Goal: Transaction & Acquisition: Purchase product/service

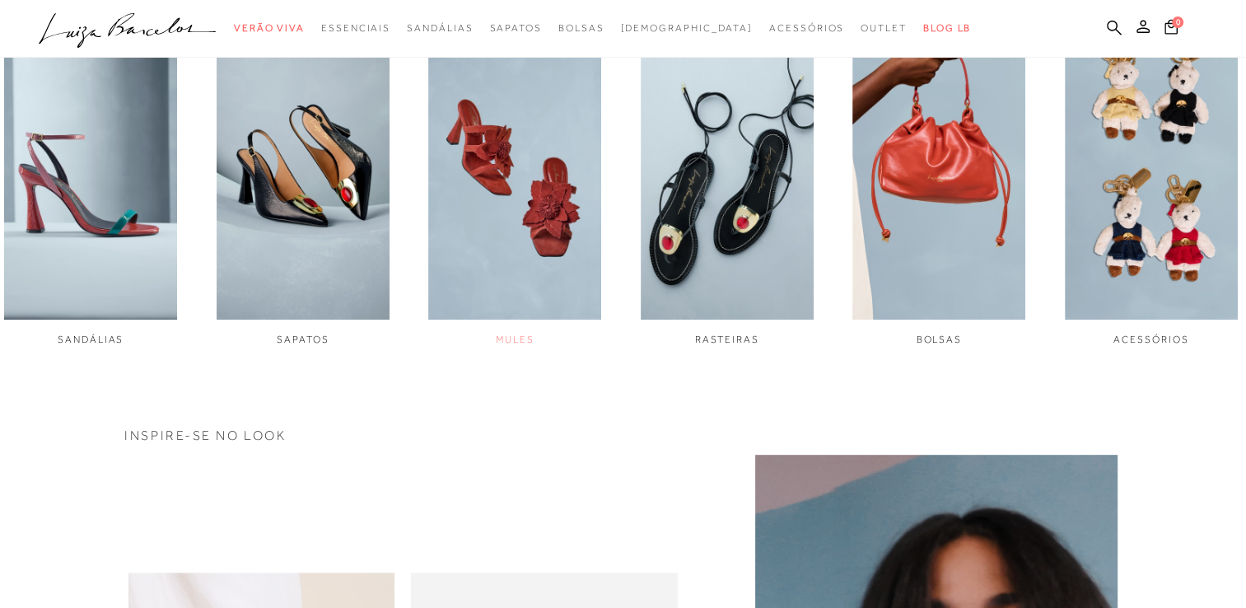
click at [540, 211] on img "3 / 6" at bounding box center [514, 157] width 173 height 324
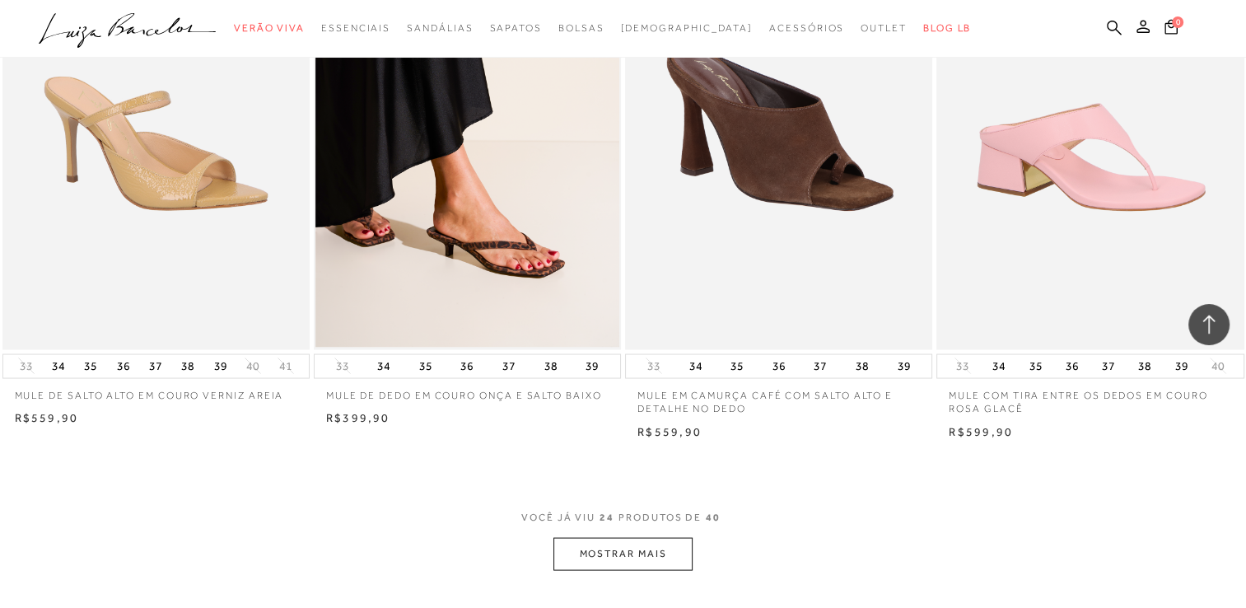
scroll to position [3224, 0]
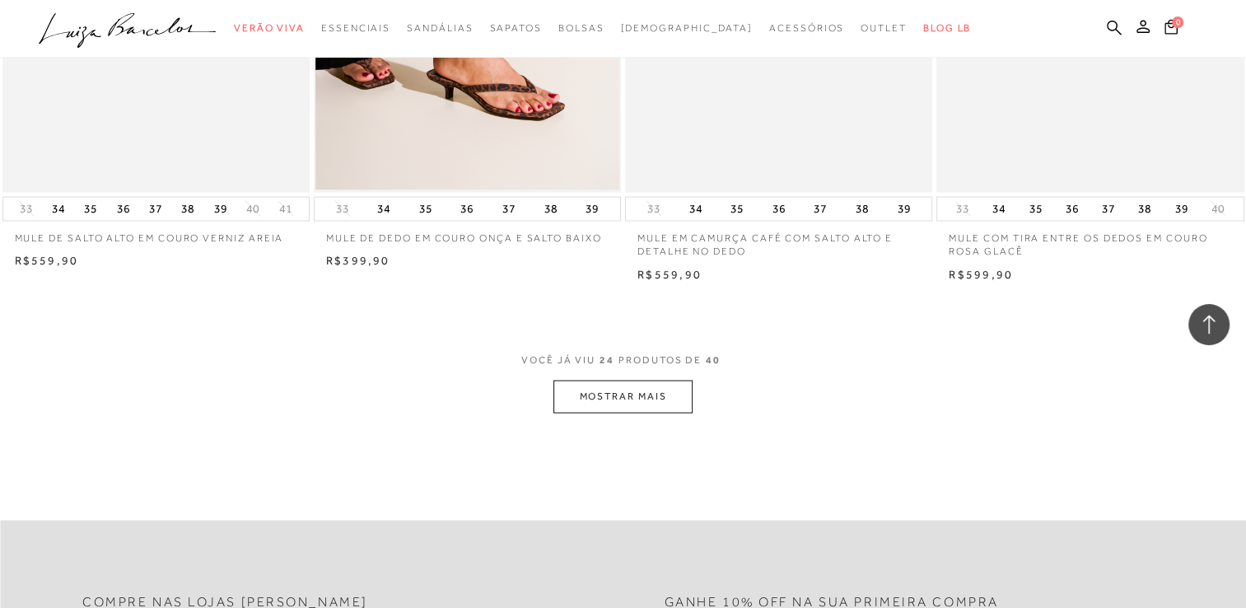
click at [672, 390] on button "MOSTRAR MAIS" at bounding box center [622, 396] width 138 height 32
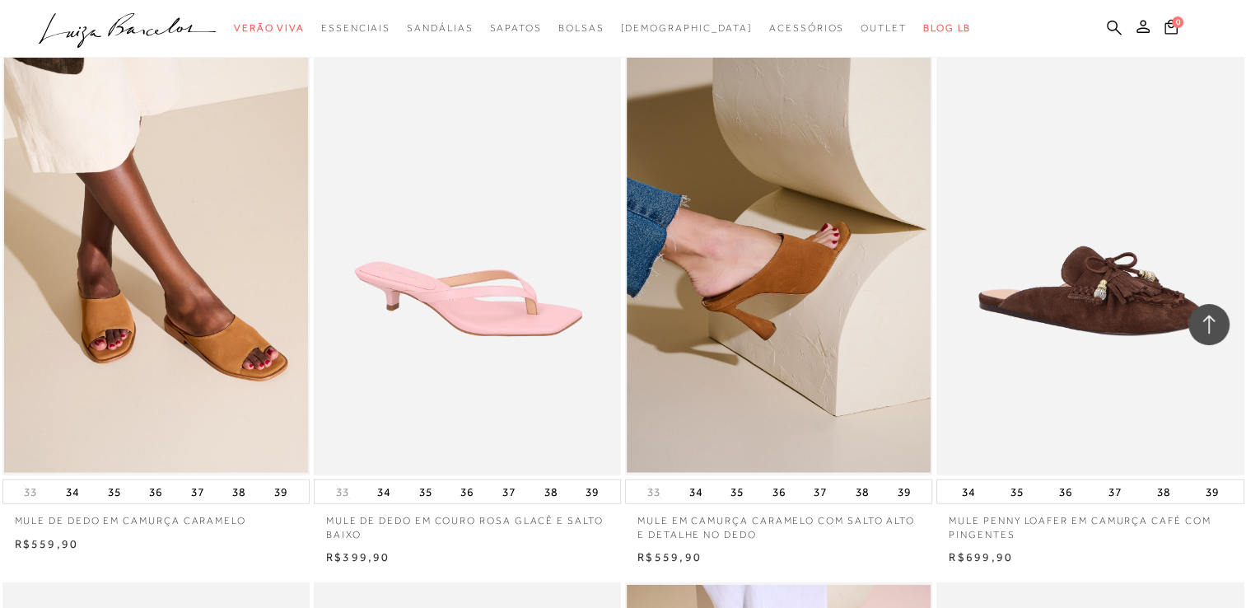
scroll to position [4093, 0]
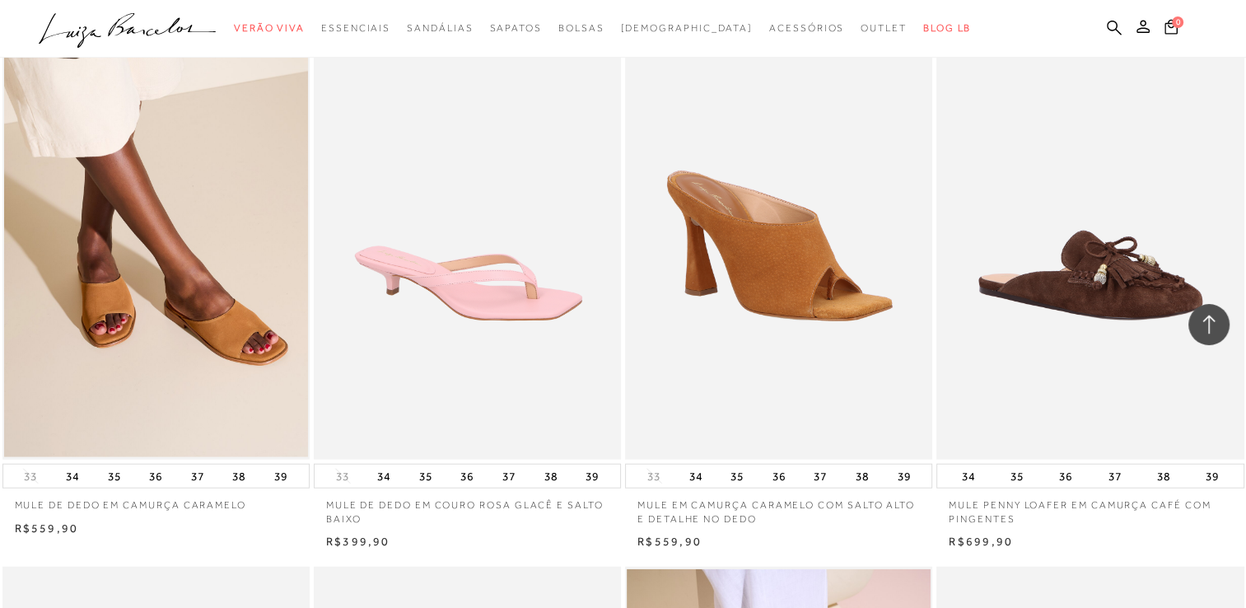
click at [843, 359] on img at bounding box center [779, 228] width 305 height 461
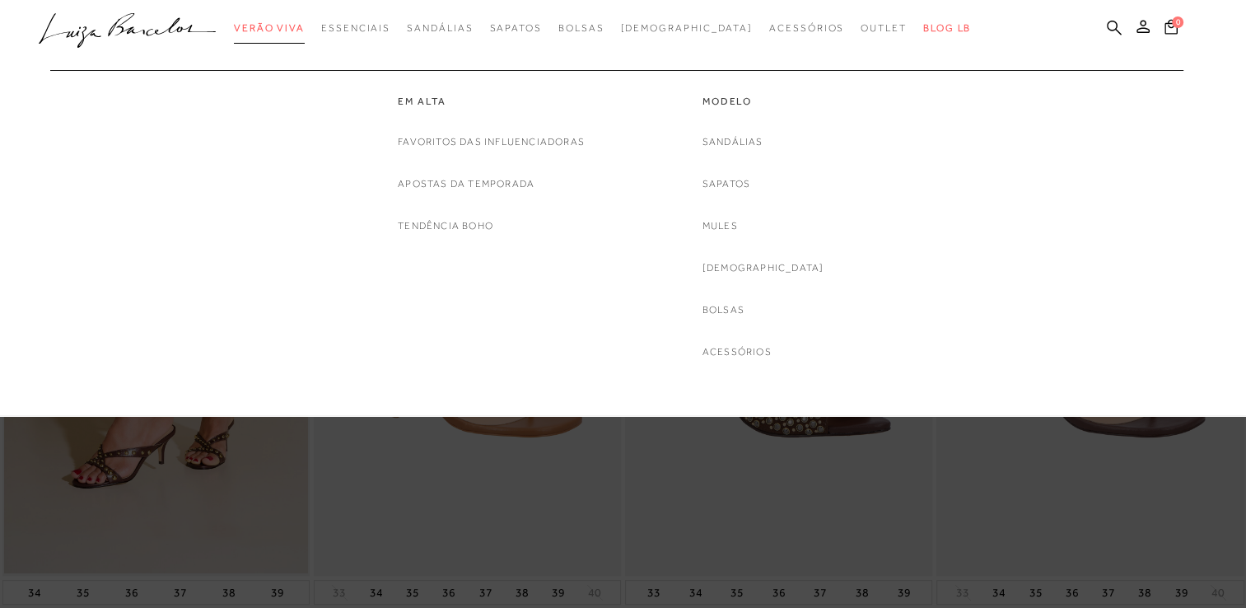
click at [296, 30] on span "Verão Viva" at bounding box center [269, 28] width 71 height 12
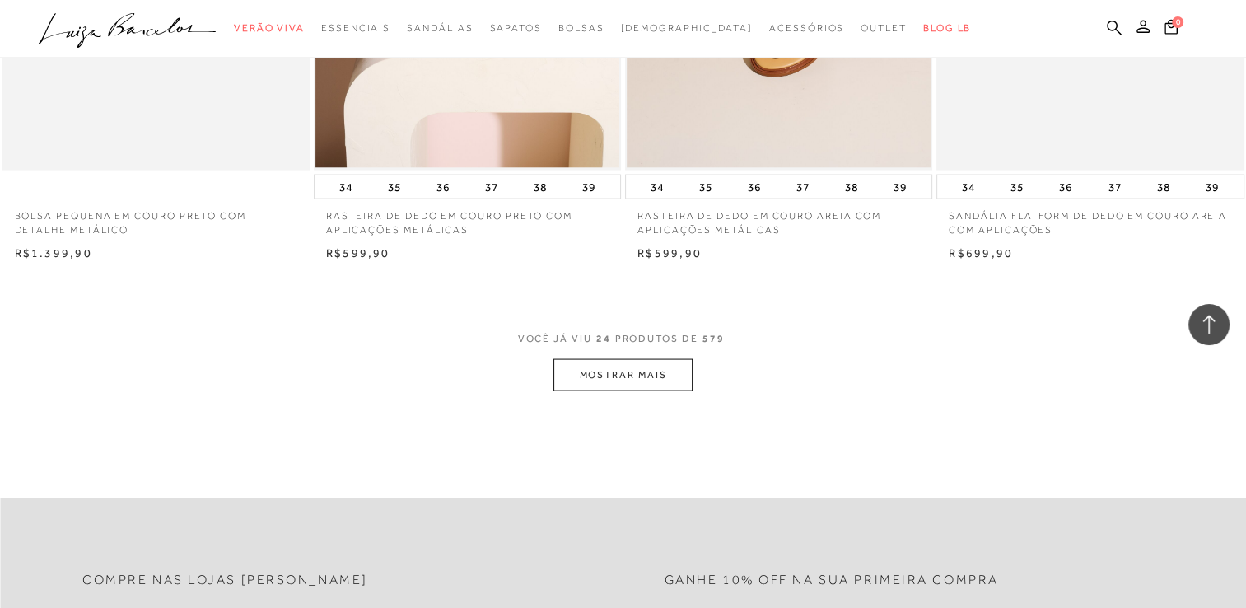
scroll to position [3269, 0]
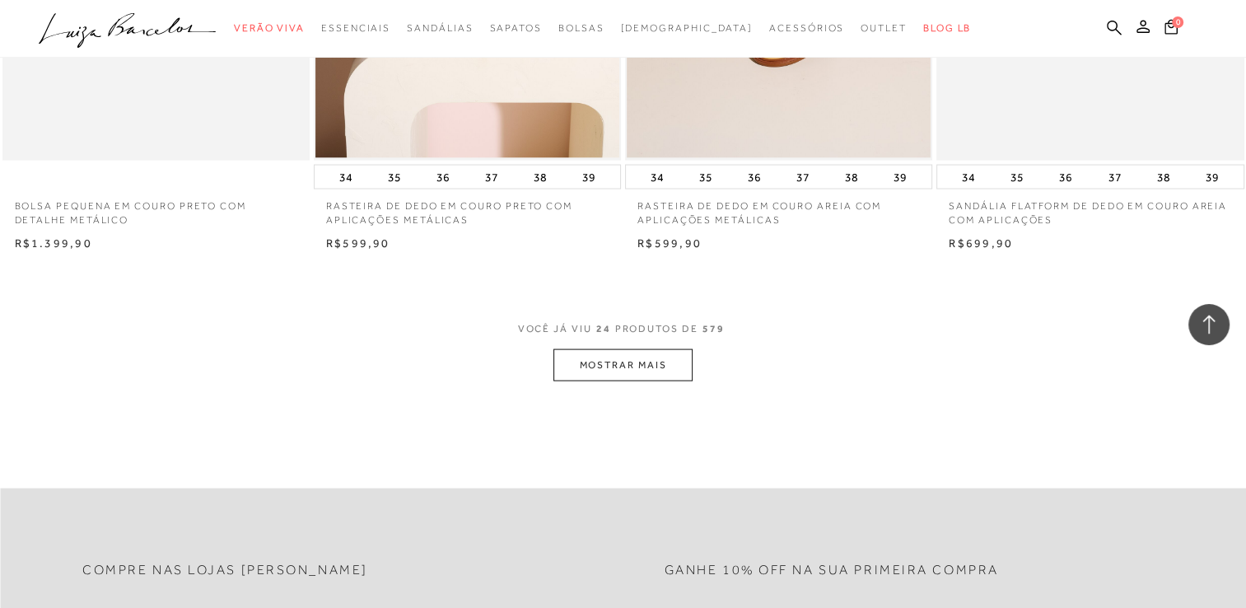
click at [645, 351] on button "MOSTRAR MAIS" at bounding box center [622, 365] width 138 height 32
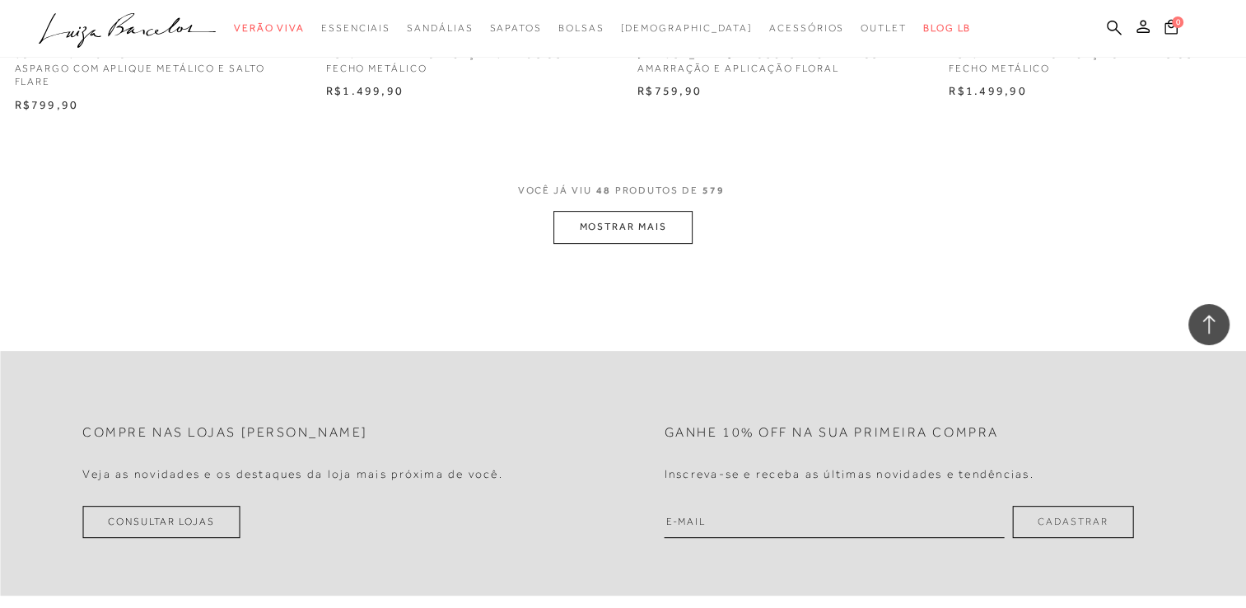
scroll to position [6839, 0]
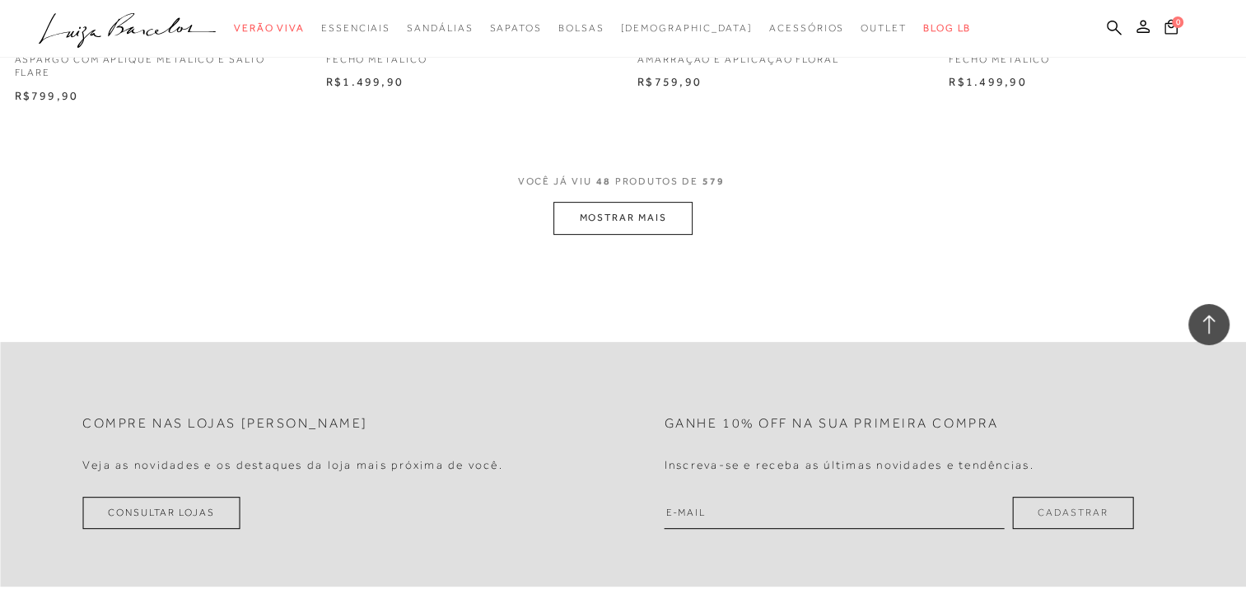
click at [654, 221] on button "MOSTRAR MAIS" at bounding box center [622, 218] width 138 height 32
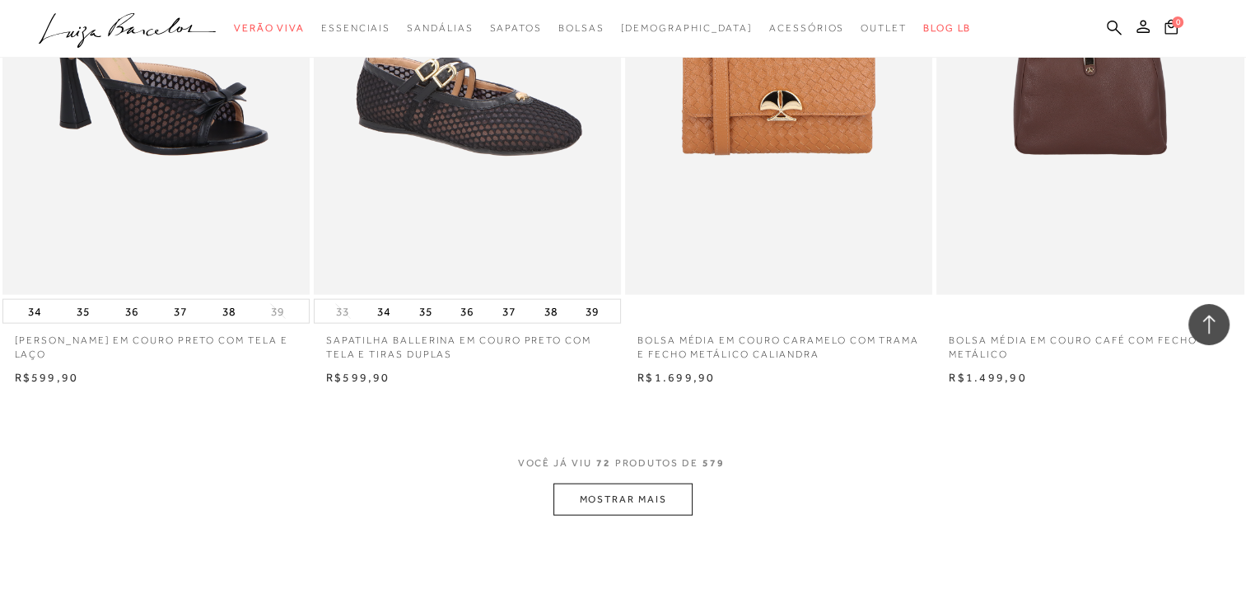
scroll to position [9979, 0]
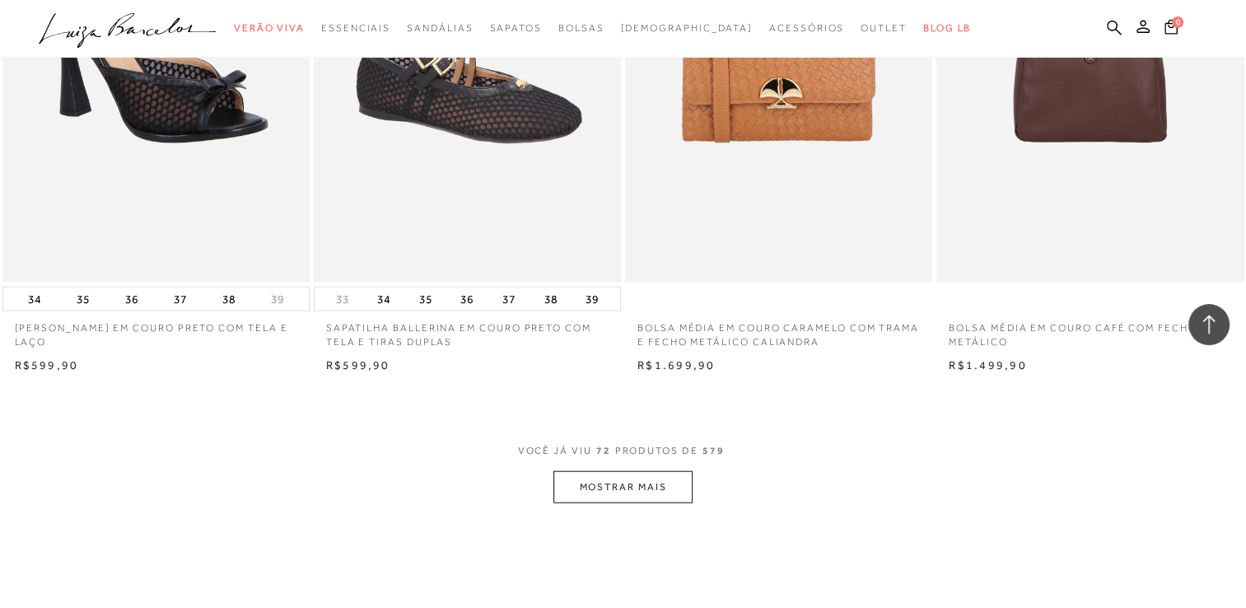
click at [671, 475] on button "MOSTRAR MAIS" at bounding box center [622, 487] width 138 height 32
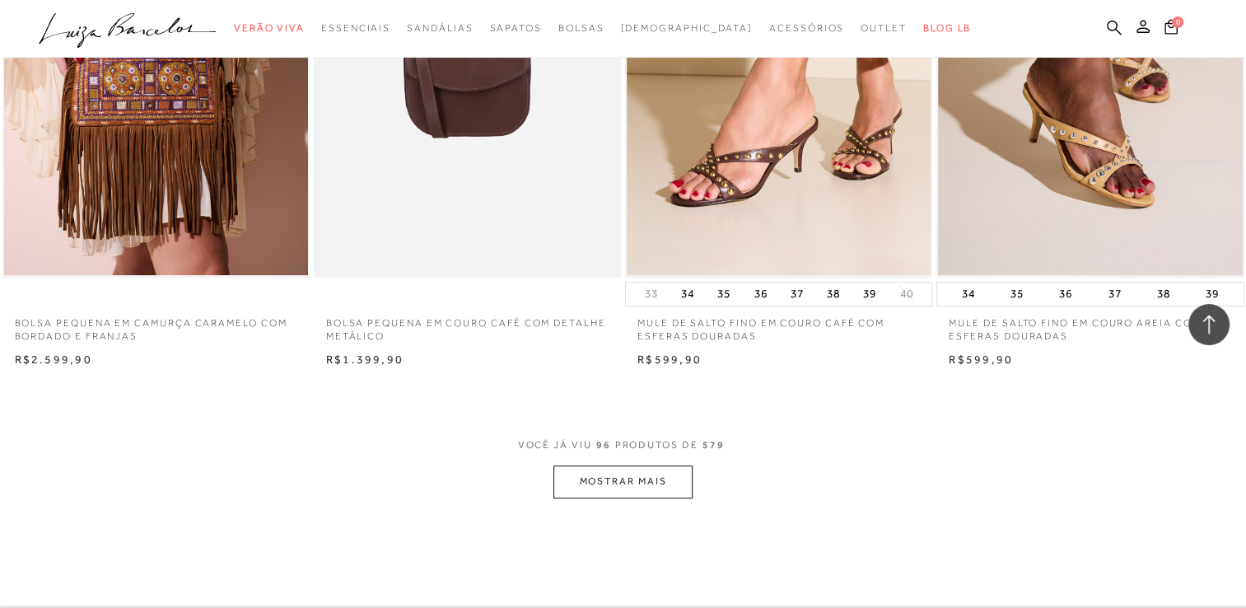
scroll to position [13397, 0]
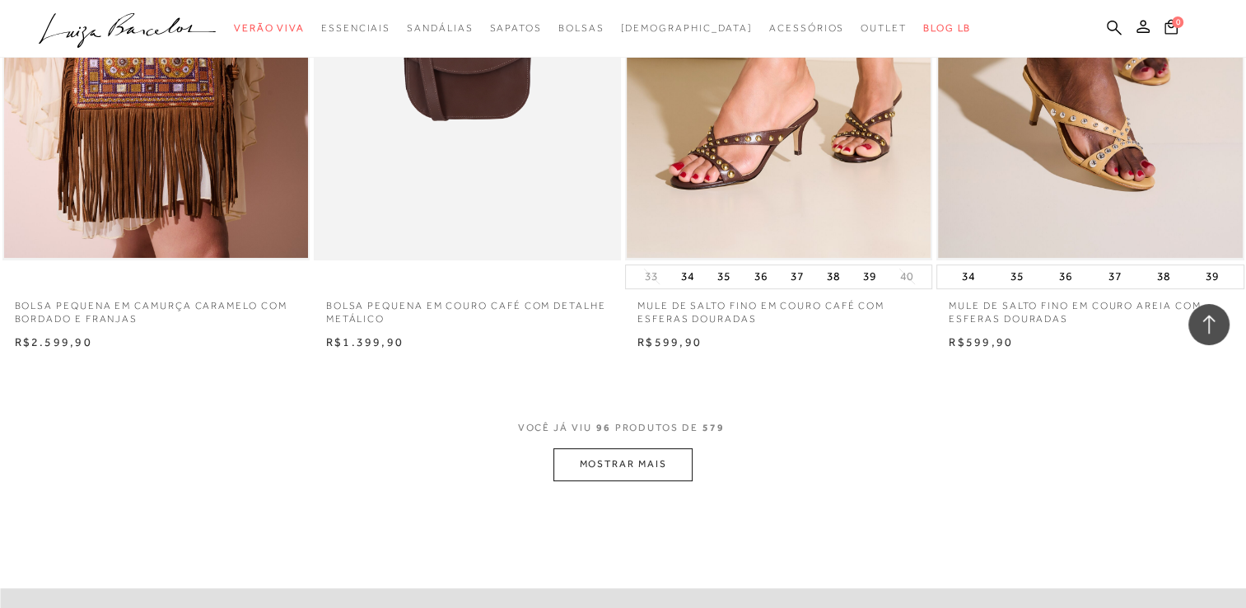
click at [656, 463] on button "MOSTRAR MAIS" at bounding box center [622, 464] width 138 height 32
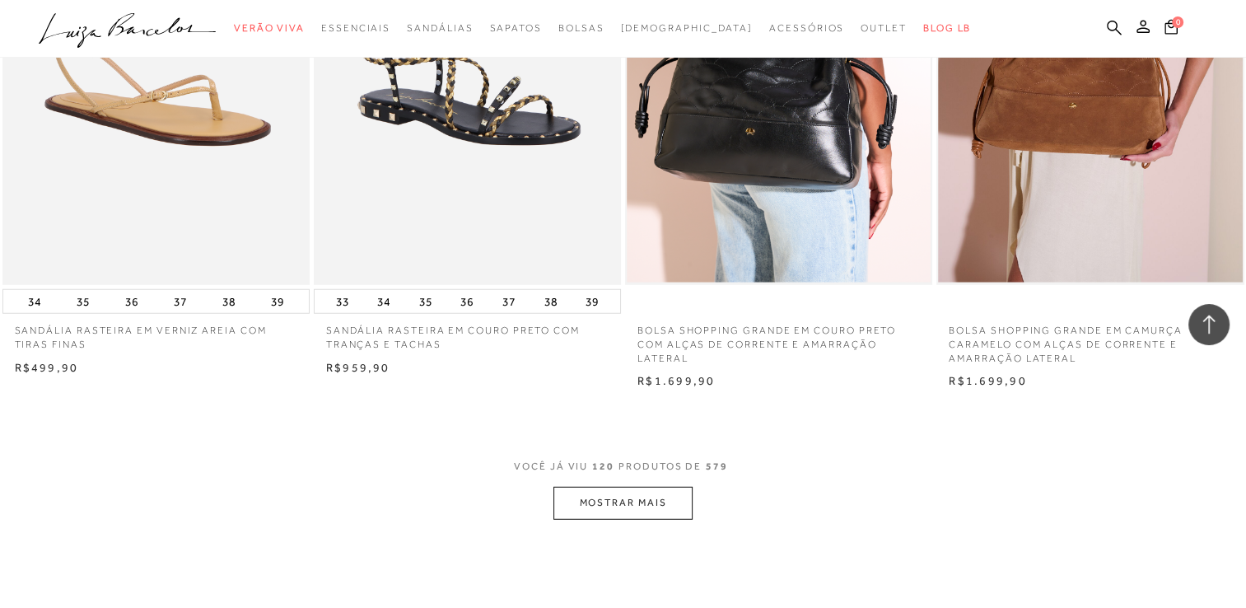
scroll to position [16884, 0]
